Goal: Task Accomplishment & Management: Use online tool/utility

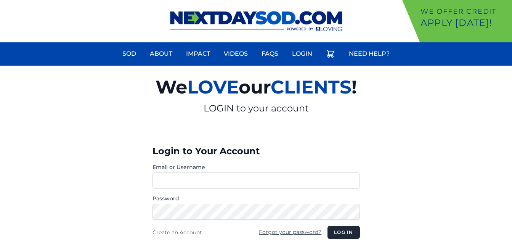
click at [161, 180] on input "Email or Username" at bounding box center [255, 180] width 207 height 16
type input "**********"
click at [348, 233] on button "Log in" at bounding box center [343, 232] width 32 height 13
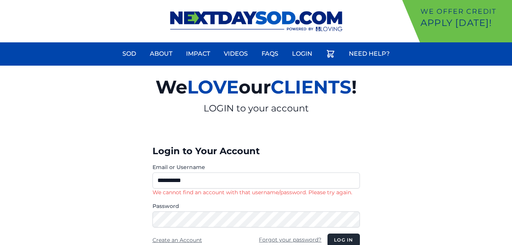
click at [243, 193] on p "We cannot find an account with that username/password. Please try again." at bounding box center [255, 192] width 207 height 8
click at [213, 178] on input "**********" at bounding box center [255, 180] width 207 height 16
type input "*"
click at [201, 177] on input "Email or Username" at bounding box center [255, 180] width 207 height 16
type input "**********"
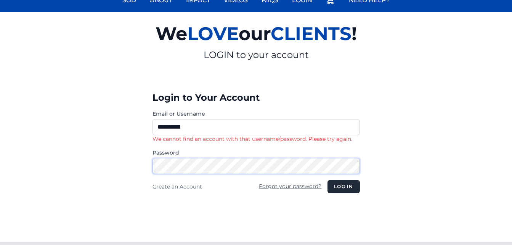
scroll to position [57, 0]
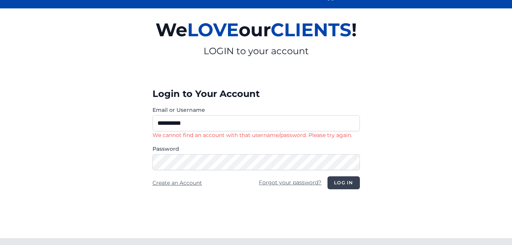
click at [348, 183] on button "Log in" at bounding box center [343, 182] width 32 height 13
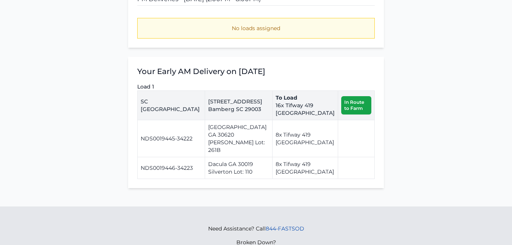
scroll to position [457, 0]
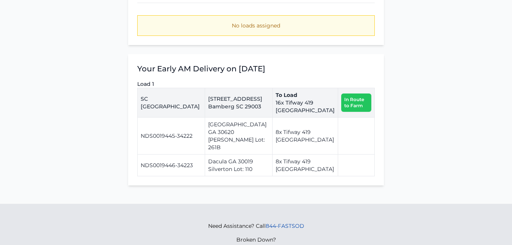
click at [341, 111] on link "In Route to Farm" at bounding box center [356, 102] width 30 height 18
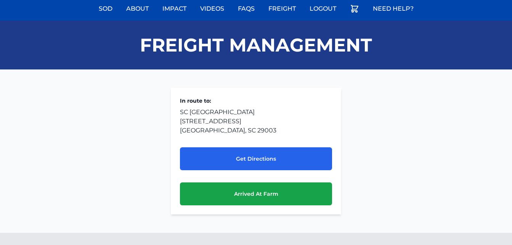
scroll to position [53, 0]
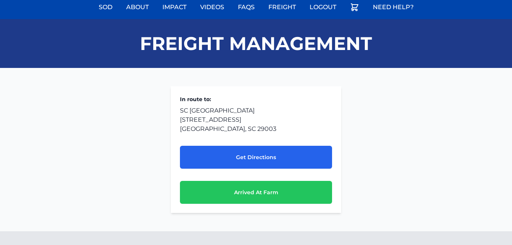
click at [302, 191] on link "Arrived At Farm" at bounding box center [256, 192] width 152 height 23
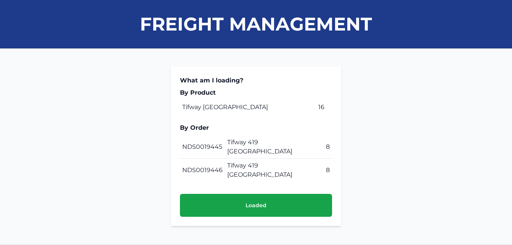
scroll to position [77, 0]
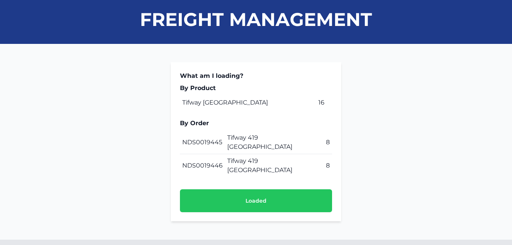
click at [304, 189] on link "Loaded" at bounding box center [256, 200] width 152 height 23
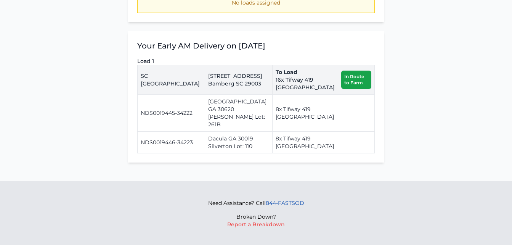
scroll to position [501, 0]
click at [338, 131] on td at bounding box center [356, 112] width 37 height 37
click at [246, 127] on p "[PERSON_NAME] Lot: 261B" at bounding box center [238, 119] width 61 height 15
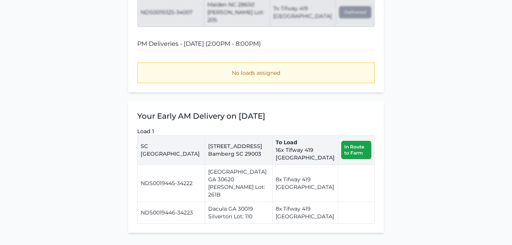
scroll to position [429, 0]
